Goal: Check status: Check status

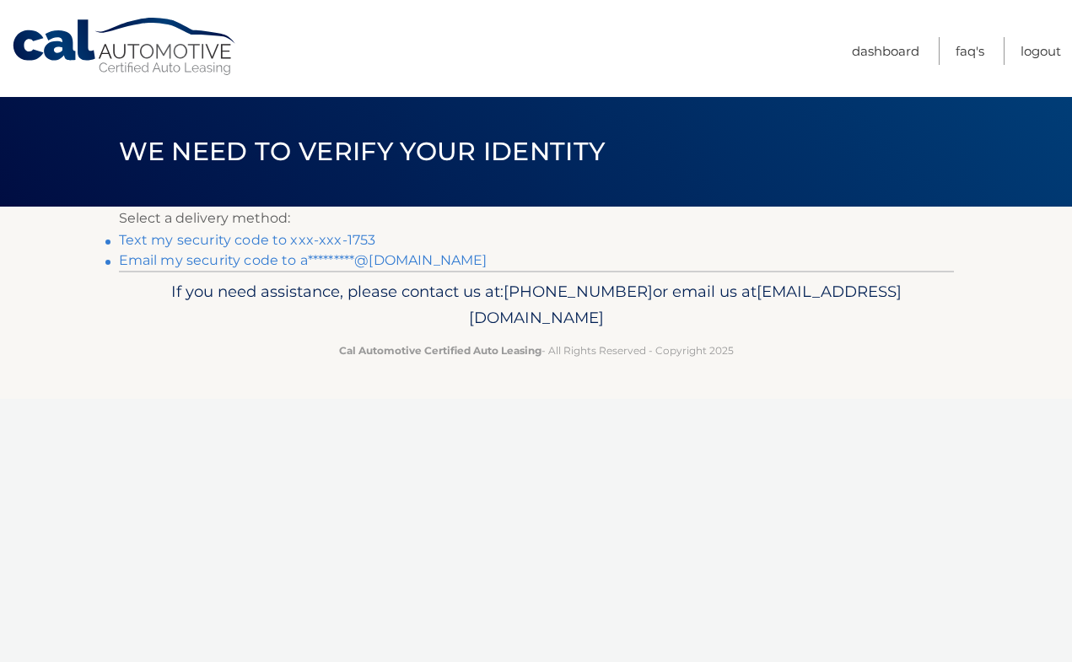
click at [261, 261] on link "Email my security code to a*********@[DOMAIN_NAME]" at bounding box center [303, 260] width 368 height 16
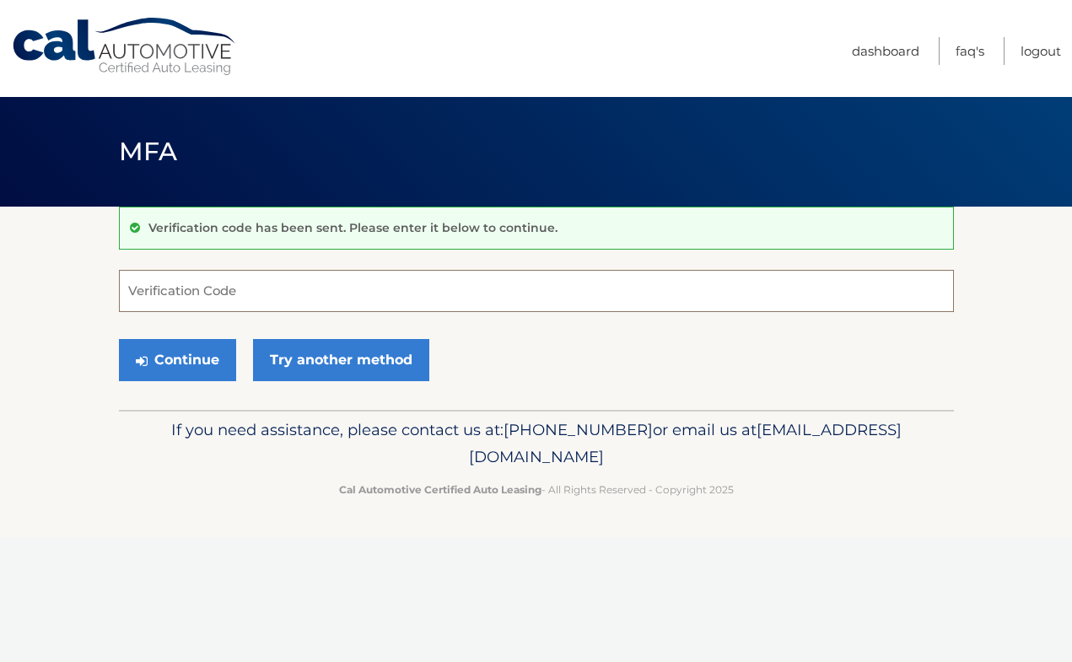
paste input "812541"
type input "812541"
click at [185, 352] on button "Continue" at bounding box center [177, 360] width 117 height 42
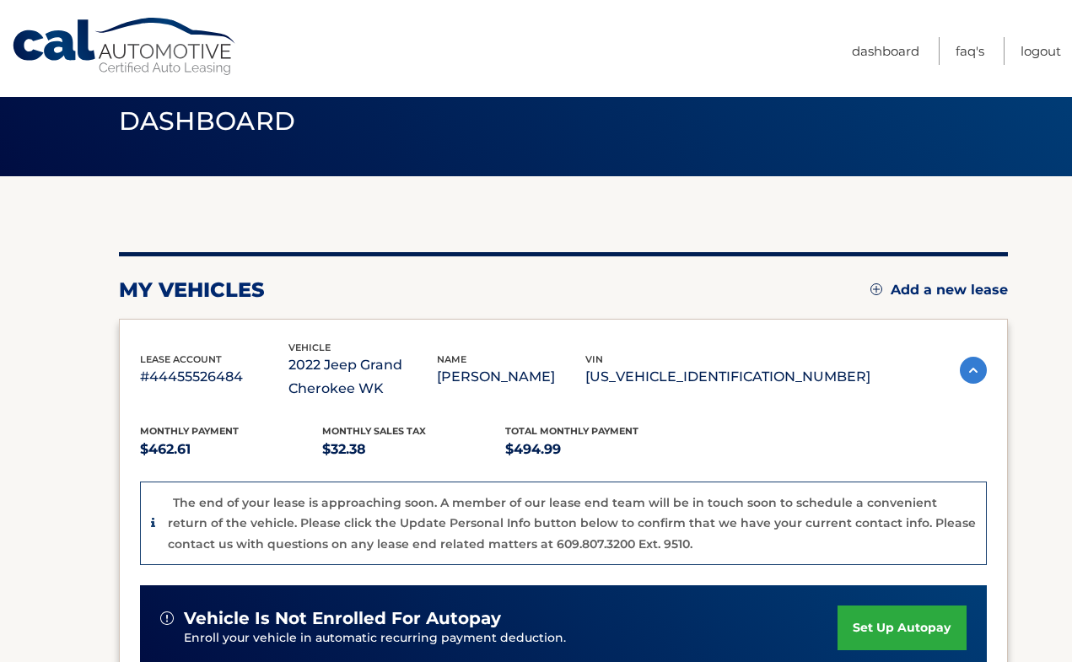
scroll to position [31, 0]
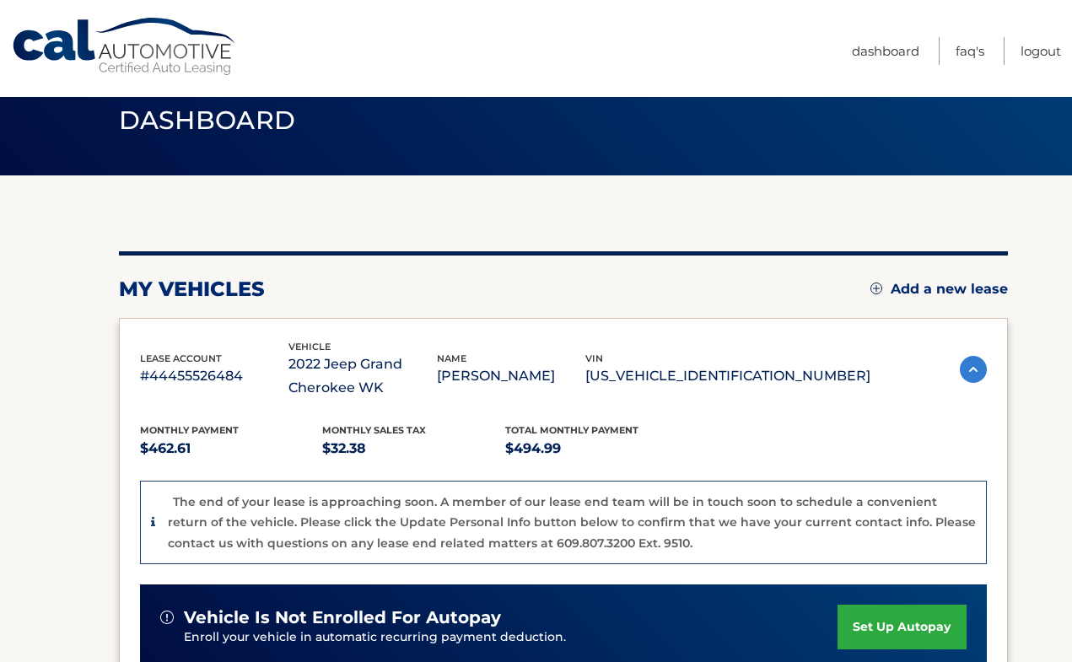
drag, startPoint x: 417, startPoint y: 388, endPoint x: 321, endPoint y: 368, distance: 98.1
click at [321, 368] on p "2022 Jeep Grand Cherokee WK" at bounding box center [362, 375] width 148 height 47
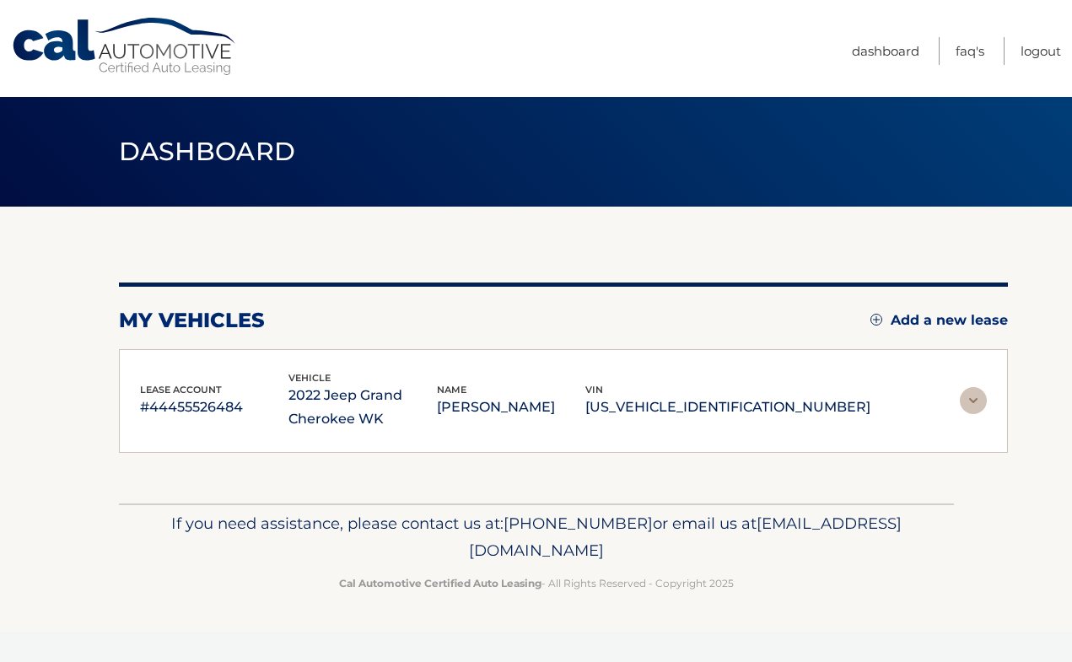
scroll to position [0, 0]
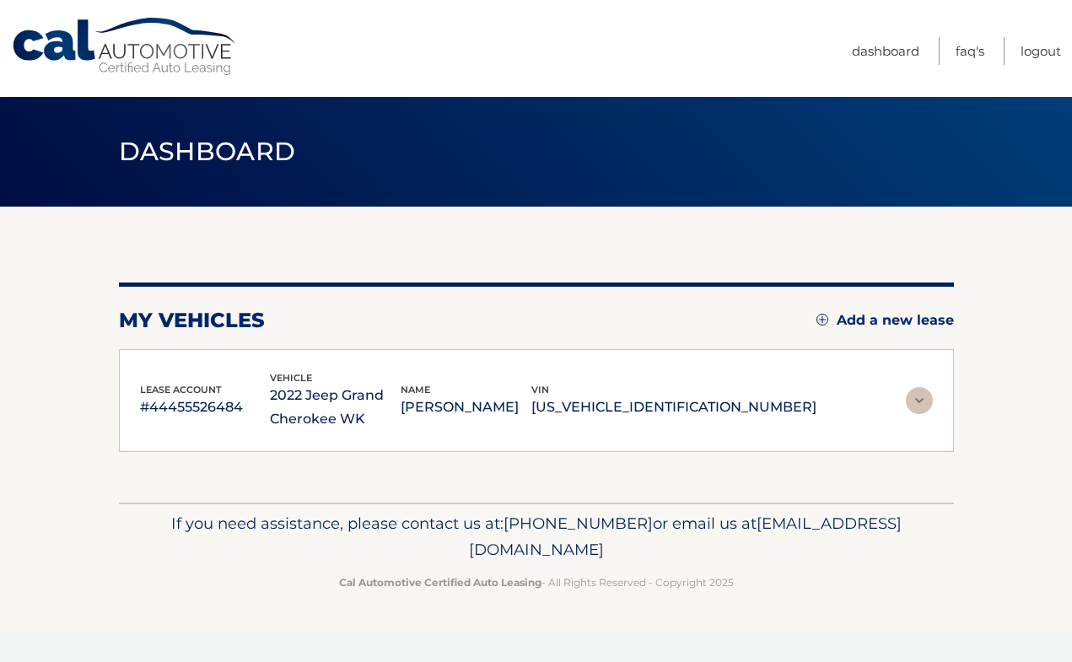
copy p "2022 Jeep Grand Cherokee WK"
click at [639, 378] on div "lease account #44455526484 vehicle 2022 Jeep Grand Cherokee WK name [PERSON_NAM…" at bounding box center [478, 401] width 676 height 62
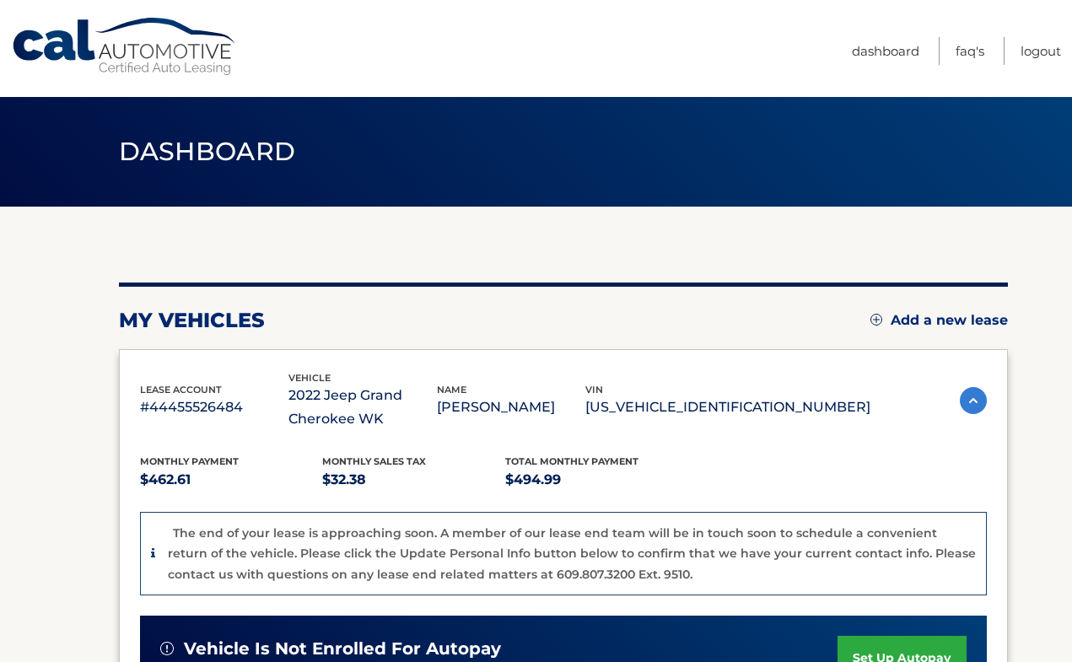
drag, startPoint x: 836, startPoint y: 406, endPoint x: 685, endPoint y: 410, distance: 151.8
click at [685, 410] on p "[US_VEHICLE_IDENTIFICATION_NUMBER]" at bounding box center [727, 407] width 285 height 24
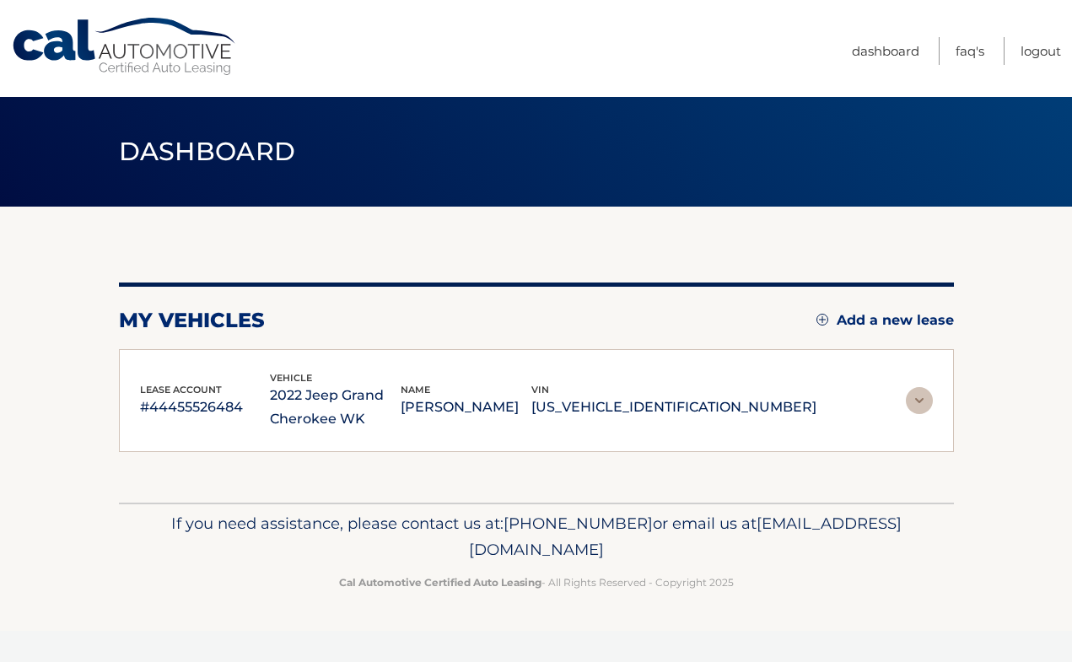
copy p "[US_VEHICLE_IDENTIFICATION_NUMBER]"
click at [577, 301] on div "my vehicles Add a new lease lease account #44455526484 vehicle 2022 Jeep Grand …" at bounding box center [536, 366] width 835 height 169
drag, startPoint x: 411, startPoint y: 414, endPoint x: 309, endPoint y: 395, distance: 103.0
click at [309, 395] on p "2022 Jeep Grand Cherokee WK" at bounding box center [335, 407] width 131 height 47
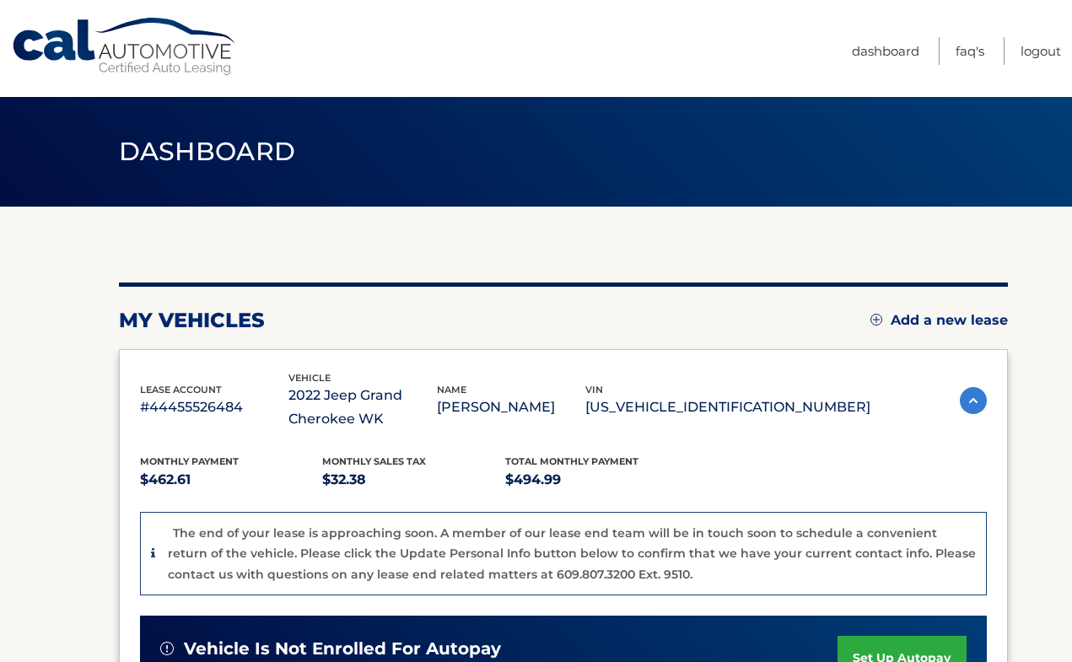
copy p "2022 Jeep Grand Cherokee WK"
drag, startPoint x: 832, startPoint y: 407, endPoint x: 685, endPoint y: 391, distance: 147.6
click at [685, 391] on div "vin [US_VEHICLE_IDENTIFICATION_NUMBER]" at bounding box center [727, 401] width 285 height 38
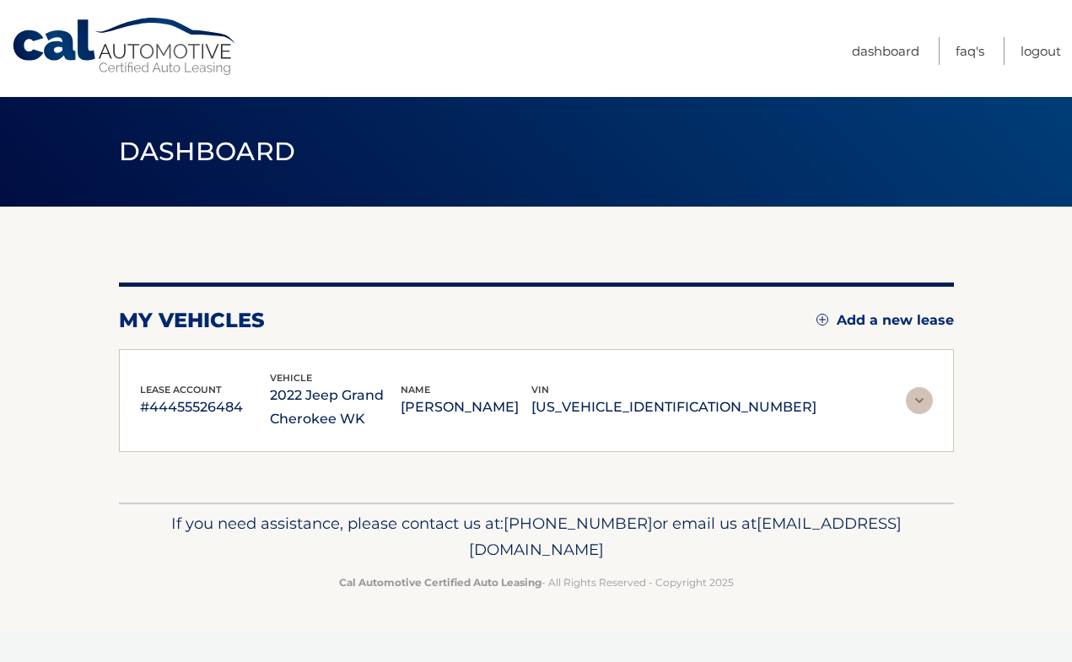
copy div "vin [US_VEHICLE_IDENTIFICATION_NUMBER]"
drag, startPoint x: 406, startPoint y: 418, endPoint x: 309, endPoint y: 393, distance: 101.0
click at [309, 393] on p "2022 Jeep Grand Cherokee WK" at bounding box center [335, 407] width 131 height 47
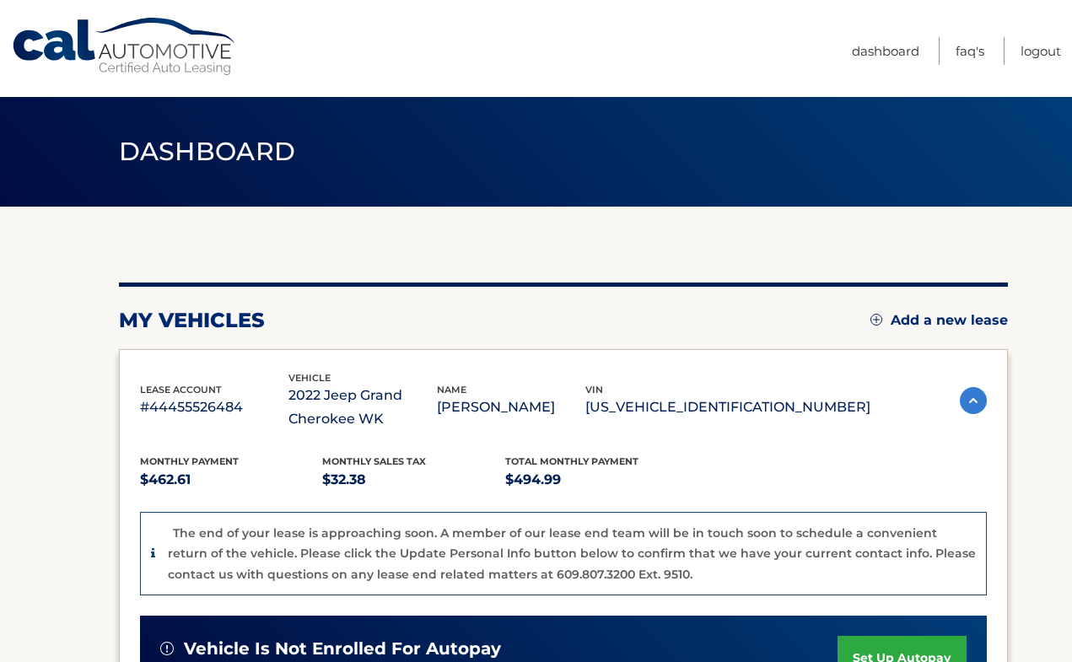
copy p "2022 Jeep Grand Cherokee WK"
click at [732, 115] on header "Dashboard" at bounding box center [536, 152] width 835 height 110
